Goal: Navigation & Orientation: Find specific page/section

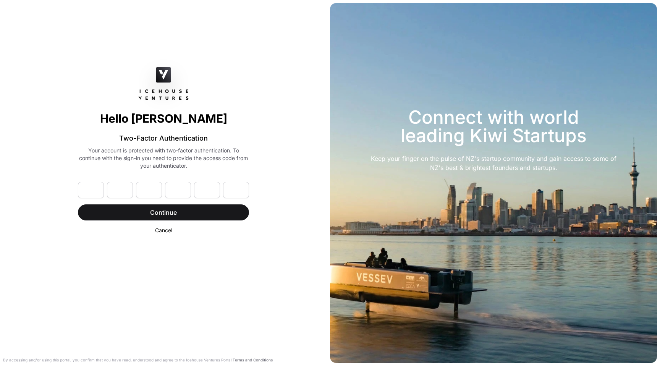
click at [249, 360] on link "Terms and Conditions" at bounding box center [253, 360] width 40 height 5
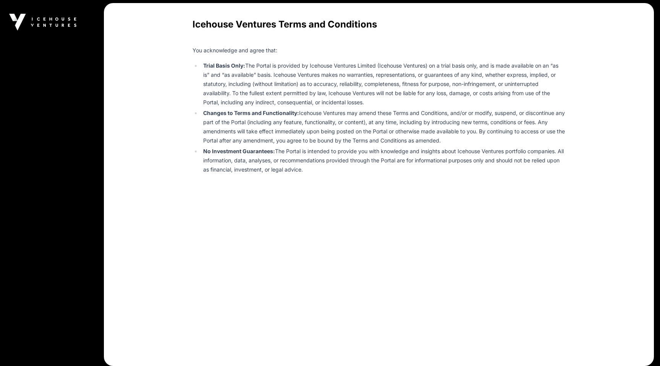
click at [267, 242] on main "Icehouse Ventures Terms and Conditions You acknowledge and agree that: Trial Ba…" at bounding box center [379, 184] width 550 height 363
